Goal: Task Accomplishment & Management: Use online tool/utility

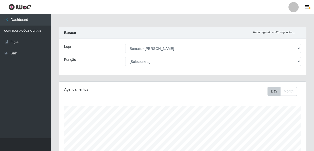
select select "230"
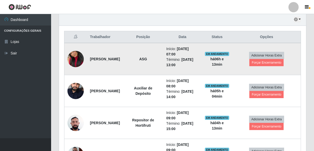
scroll to position [106, 247]
click at [268, 59] on button "Forçar Encerramento" at bounding box center [267, 62] width 34 height 7
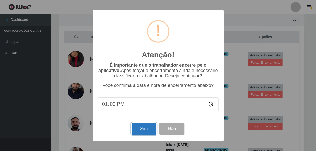
click at [135, 130] on button "Sim" at bounding box center [143, 129] width 25 height 12
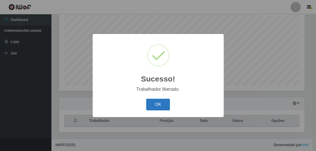
click at [161, 107] on button "OK" at bounding box center [158, 105] width 24 height 12
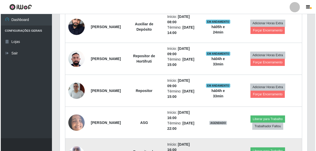
scroll to position [190, 0]
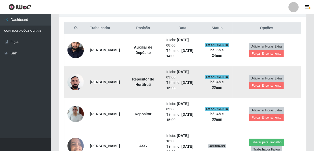
click at [69, 81] on img at bounding box center [76, 82] width 16 height 22
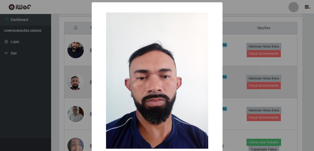
scroll to position [106, 245]
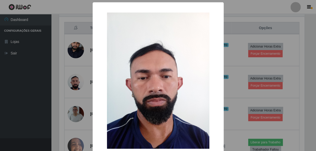
click at [79, 81] on div "× OK Cancel" at bounding box center [158, 75] width 316 height 151
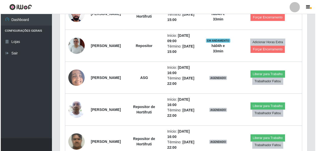
scroll to position [306, 0]
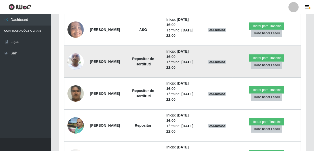
click at [77, 64] on img at bounding box center [76, 62] width 16 height 22
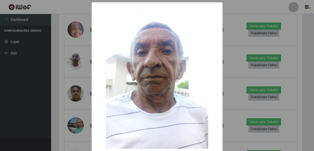
scroll to position [106, 245]
click at [83, 88] on div "× OK Cancel" at bounding box center [158, 75] width 316 height 151
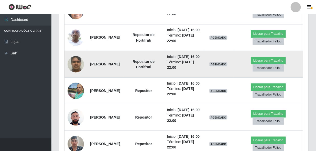
scroll to position [106, 247]
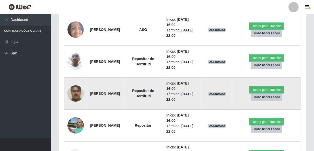
click at [82, 92] on img at bounding box center [76, 94] width 16 height 22
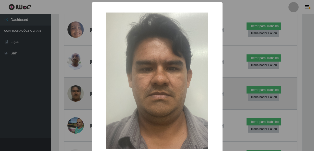
scroll to position [106, 245]
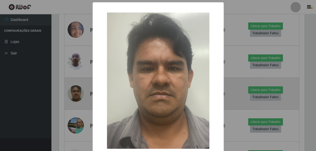
click at [82, 92] on div "× OK Cancel" at bounding box center [158, 75] width 316 height 151
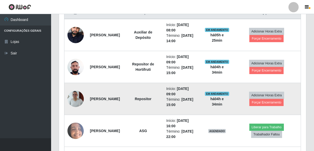
scroll to position [213, 0]
